Goal: Browse casually

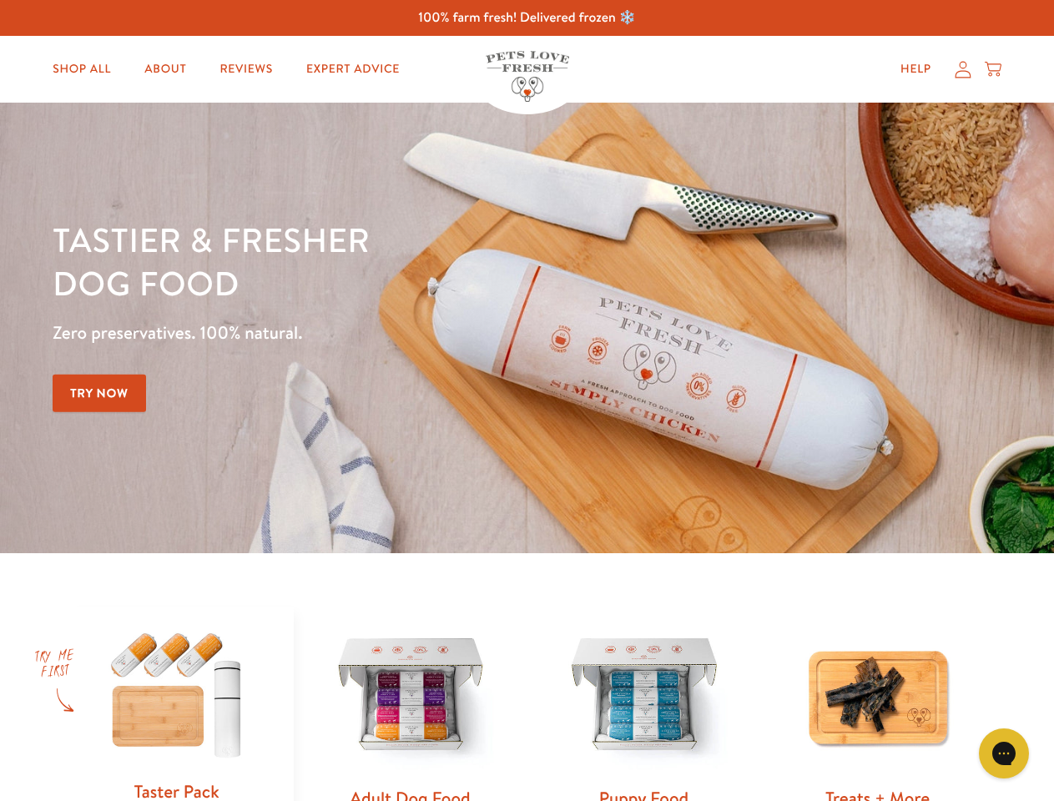
click at [526, 400] on div "Tastier & fresher dog food Zero preservatives. 100% natural. Try Now" at bounding box center [369, 328] width 632 height 220
click at [1004, 753] on icon "Gorgias live chat" at bounding box center [1003, 753] width 16 height 16
